Goal: Check status

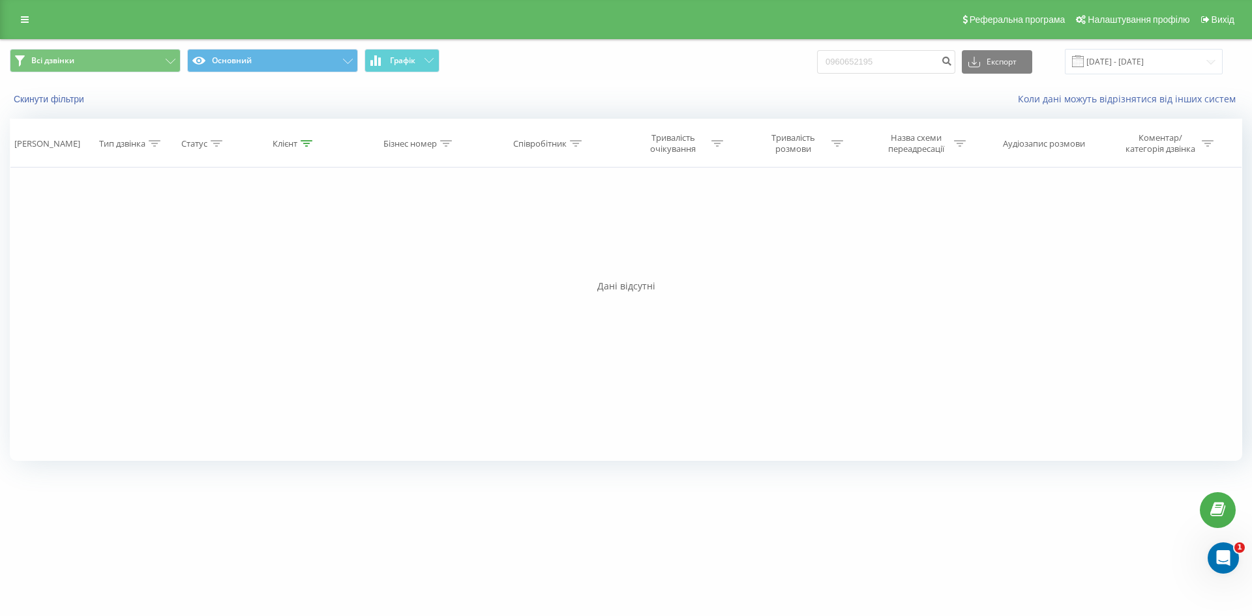
click at [918, 48] on div "Всі дзвінки Основний Графік 0960652195 Експорт .csv .xls .xlsx [DATE] - [DATE]" at bounding box center [626, 62] width 1251 height 44
click at [918, 67] on input "0960652195" at bounding box center [886, 61] width 138 height 23
paste input "[PHONE_NUMBER]"
type input "0993107224"
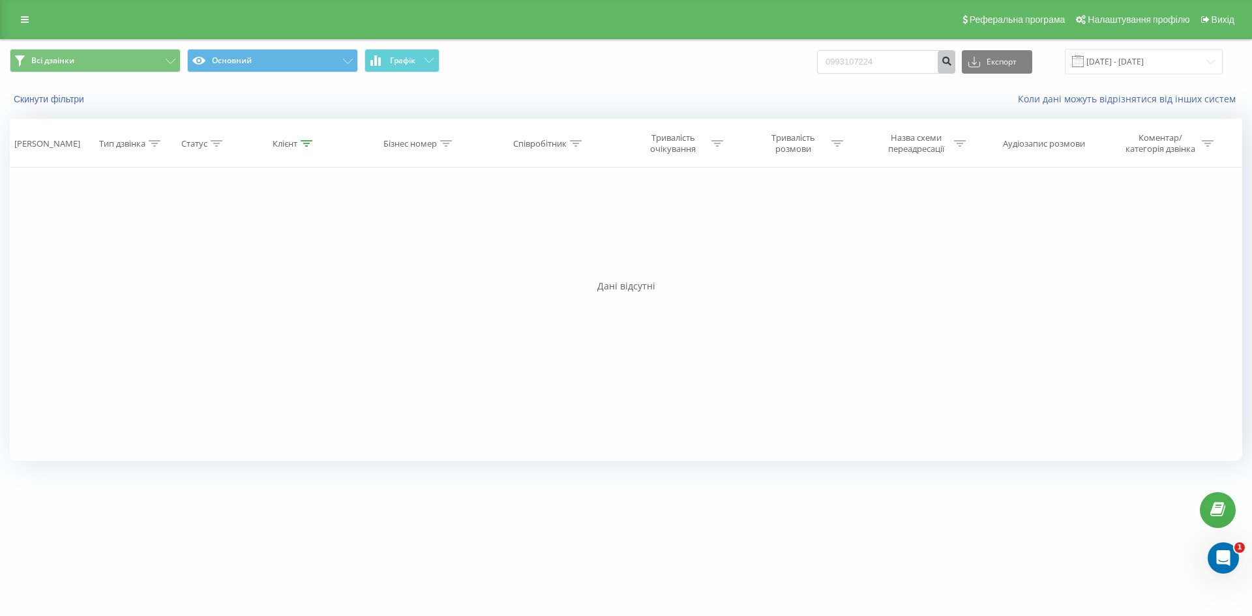
click at [952, 63] on icon "submit" at bounding box center [946, 59] width 11 height 8
